Goal: Task Accomplishment & Management: Manage account settings

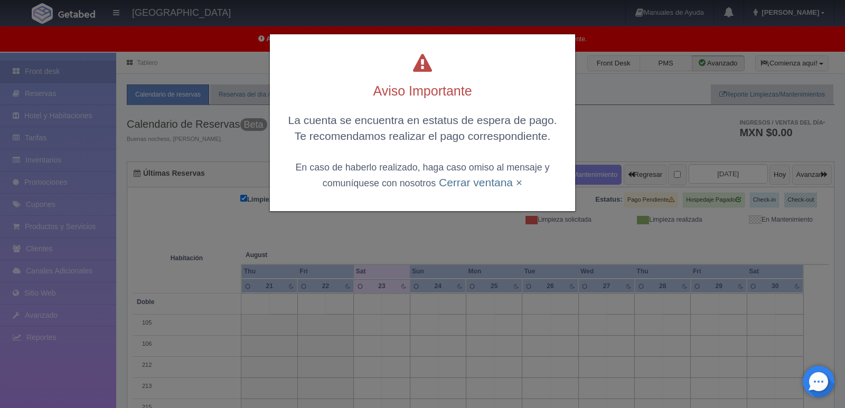
click at [607, 106] on div "Aviso Importante La cuenta se encuentra en estatus de espera de pago. Te recome…" at bounding box center [422, 204] width 845 height 408
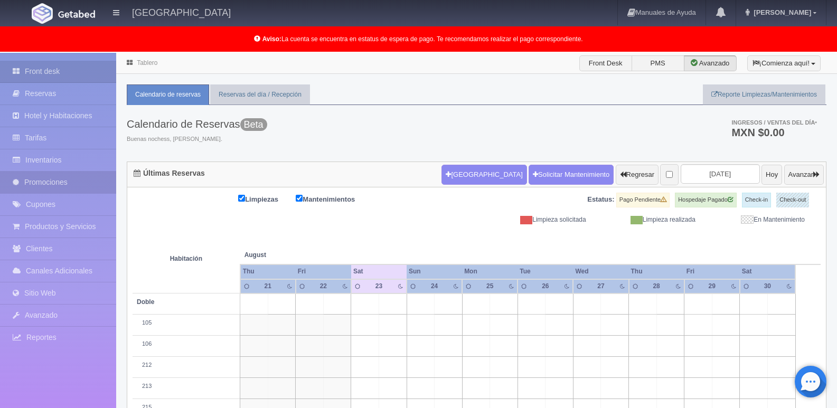
click at [50, 182] on link "Promociones" at bounding box center [58, 183] width 116 height 22
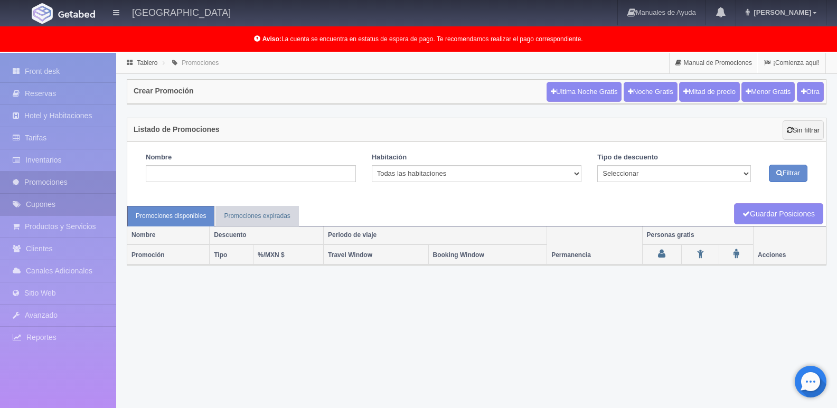
click at [69, 206] on link "Cupones" at bounding box center [58, 205] width 116 height 22
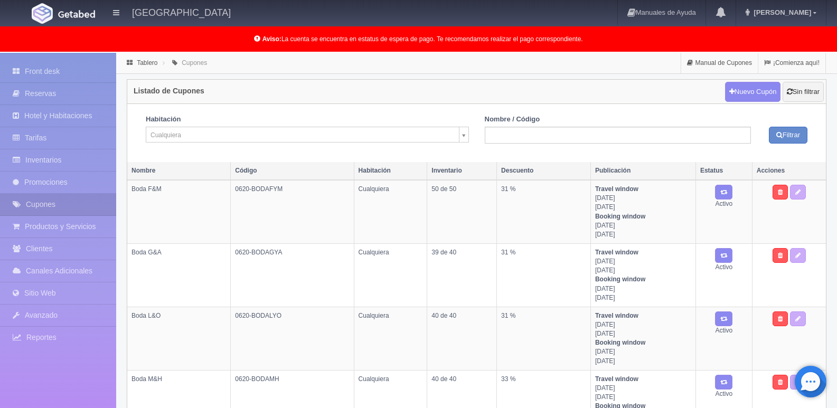
click at [74, 178] on link "Promociones" at bounding box center [58, 183] width 116 height 22
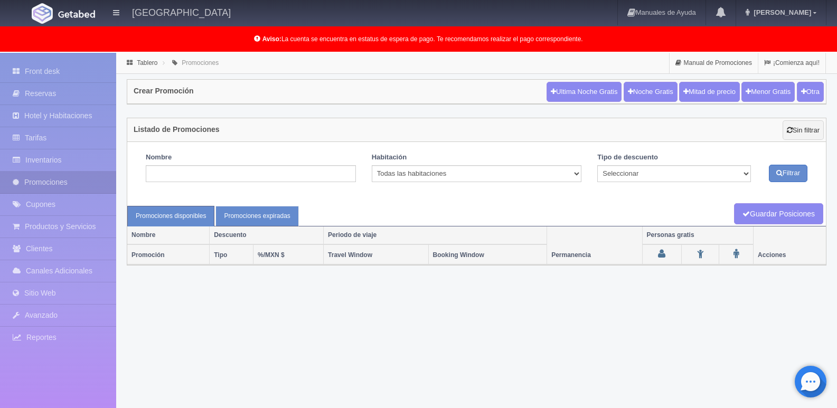
click at [267, 215] on link "Promociones expiradas" at bounding box center [257, 216] width 83 height 21
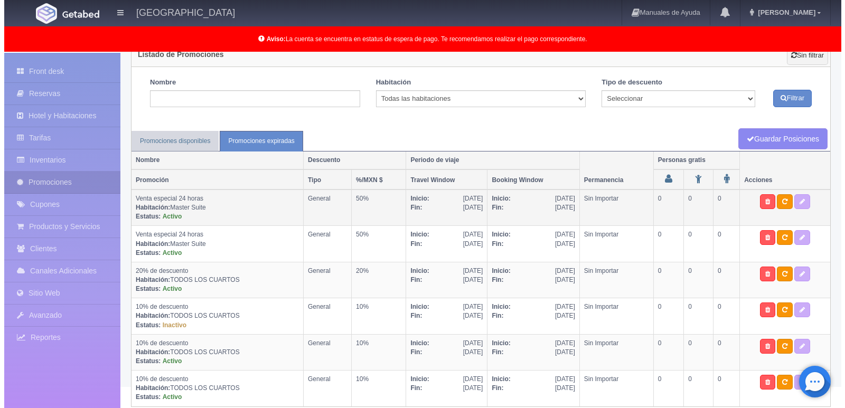
scroll to position [87, 0]
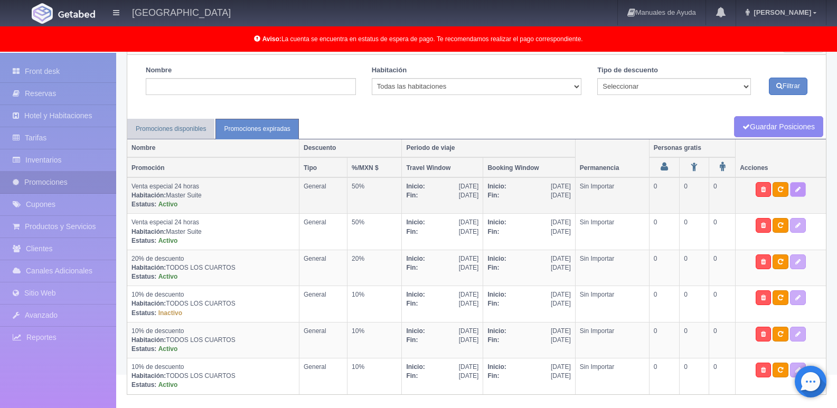
click at [800, 190] on icon at bounding box center [798, 189] width 5 height 6
select select "General"
select select "2114"
type input "01-07-2025"
type input "12-07-2025"
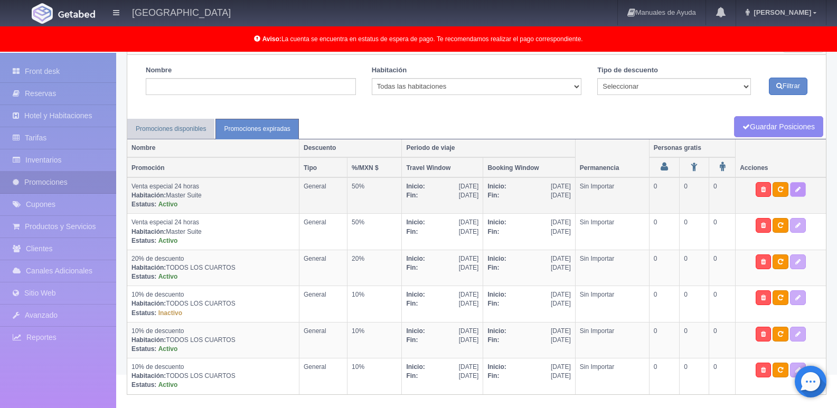
type input "01-07-2025"
type input "12-07-2025"
checkbox input "true"
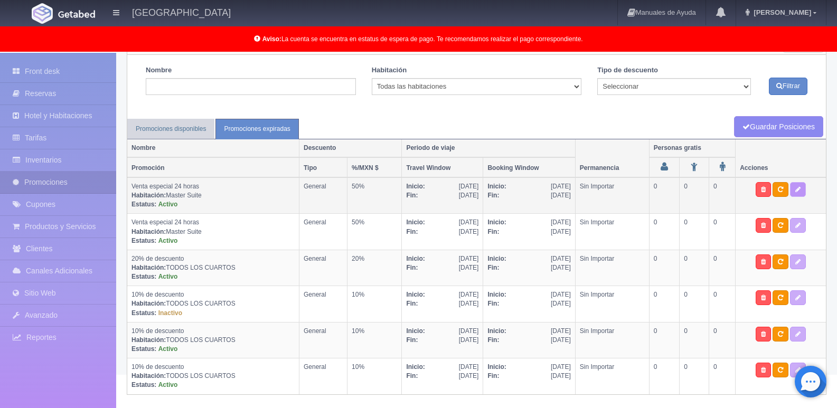
checkbox input "true"
type input "50"
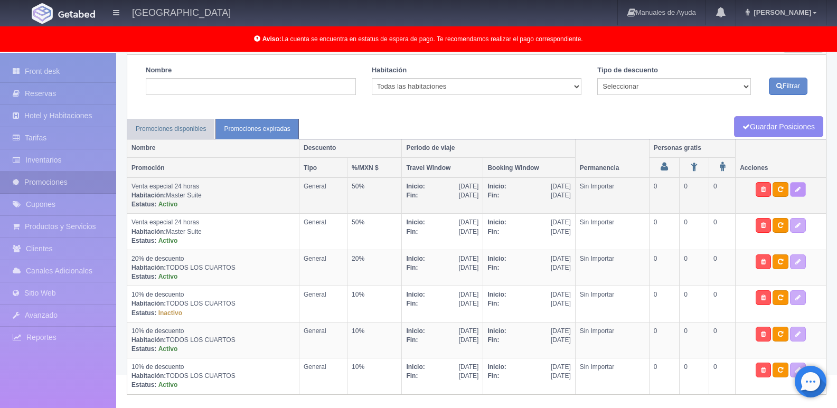
type input "0"
type input "10"
select select "Venta especial 24 horas"
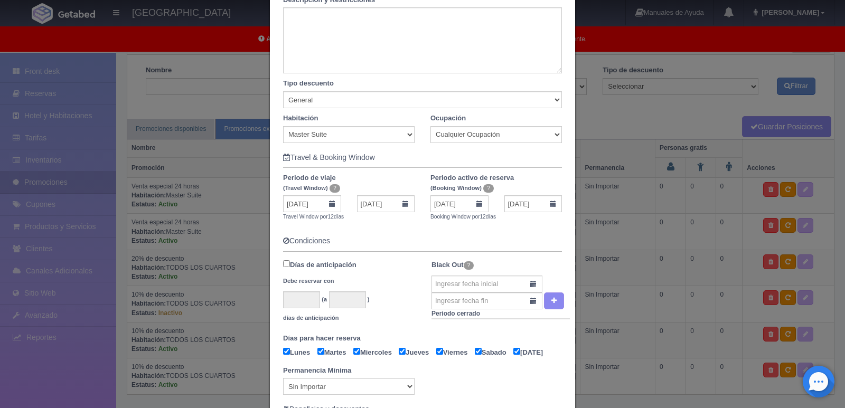
scroll to position [158, 0]
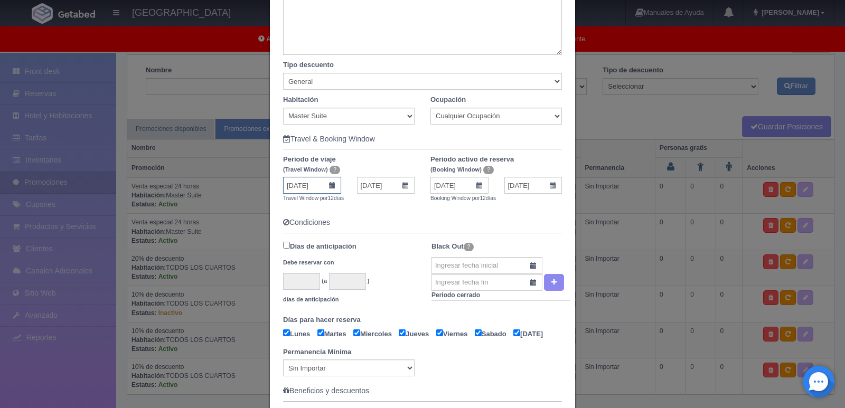
click at [326, 185] on input "01-07-2025" at bounding box center [312, 185] width 58 height 17
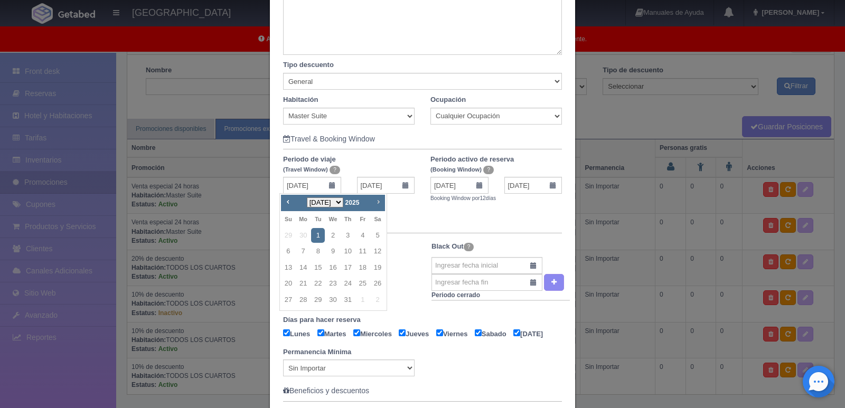
click at [378, 206] on span "Next" at bounding box center [378, 202] width 8 height 8
click at [380, 283] on link "23" at bounding box center [378, 283] width 14 height 15
type input "23-08-2025"
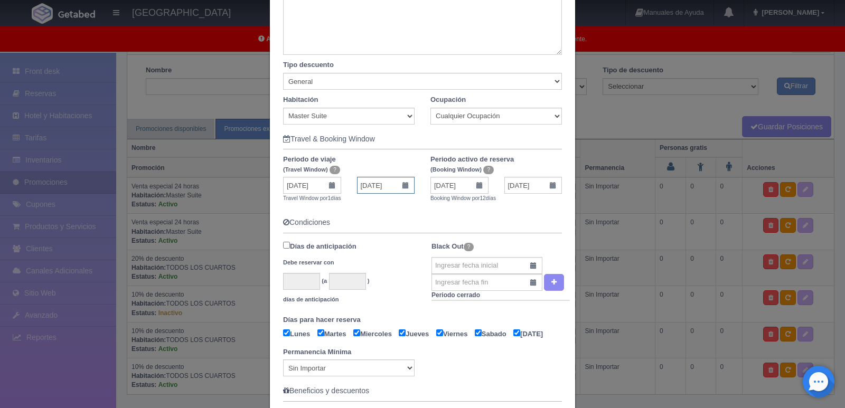
click at [385, 186] on input "23-08-2025" at bounding box center [386, 185] width 58 height 17
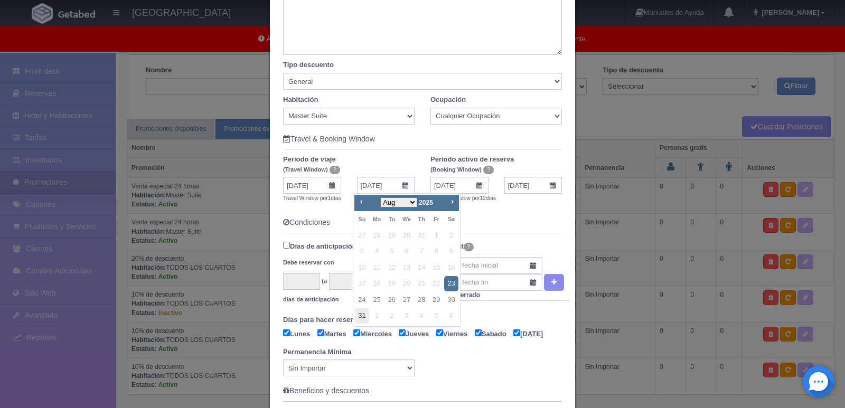
click at [360, 314] on link "31" at bounding box center [362, 316] width 14 height 15
type input "31-08-2025"
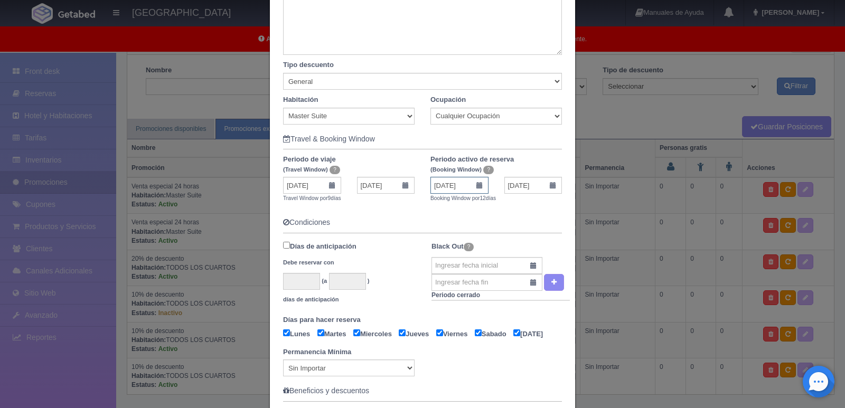
click at [446, 187] on input "01-07-2025" at bounding box center [460, 185] width 58 height 17
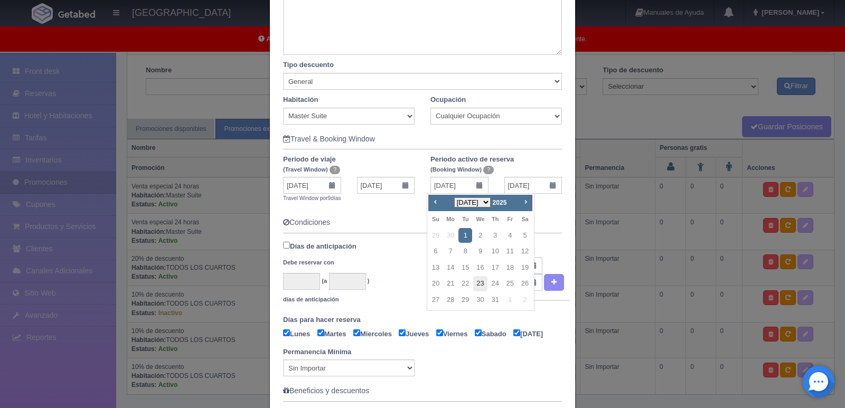
click at [481, 281] on link "23" at bounding box center [480, 283] width 14 height 15
type input "23-07-2025"
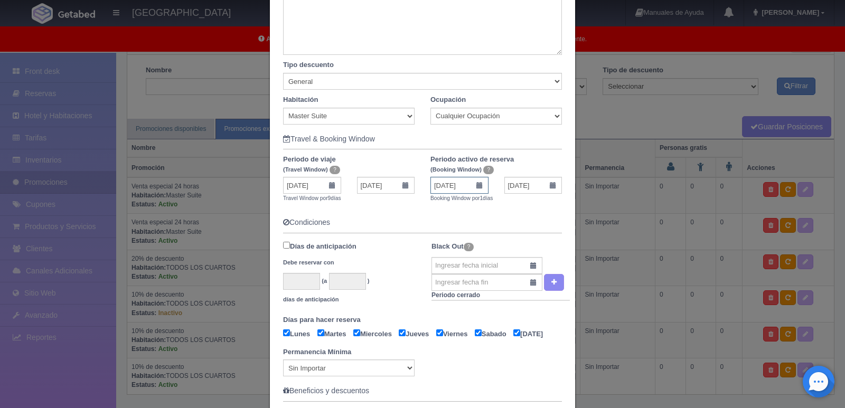
click at [473, 185] on input "23-07-2025" at bounding box center [460, 185] width 58 height 17
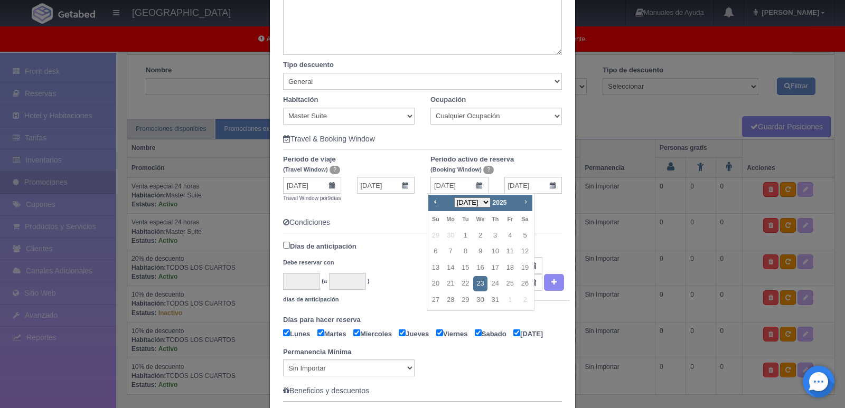
click at [529, 201] on link "Next" at bounding box center [526, 202] width 12 height 12
click at [525, 282] on link "23" at bounding box center [525, 283] width 14 height 15
type input "23-08-2025"
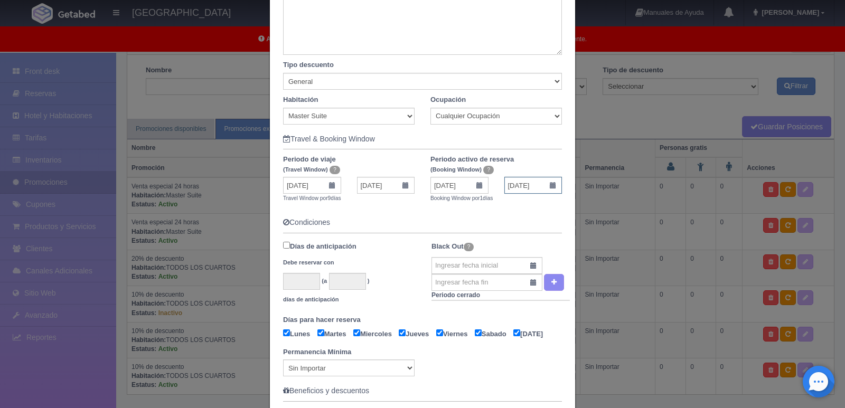
click at [523, 189] on input "23-08-2025" at bounding box center [534, 185] width 58 height 17
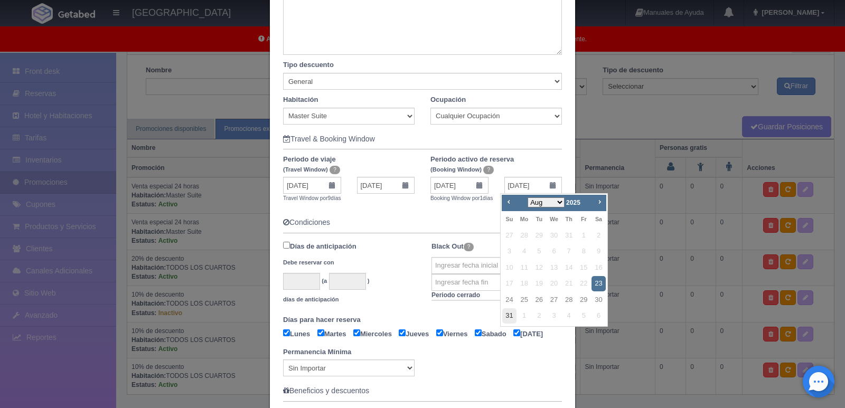
click at [511, 314] on link "31" at bounding box center [509, 316] width 14 height 15
type input "31-08-2025"
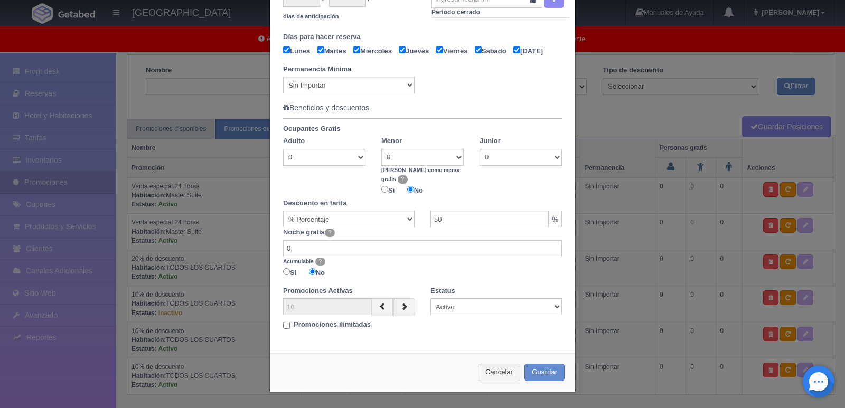
scroll to position [447, 0]
click at [451, 224] on input "50" at bounding box center [490, 219] width 118 height 17
type input "5"
type input "40"
click at [527, 372] on button "Guardar" at bounding box center [545, 372] width 40 height 17
